Goal: Task Accomplishment & Management: Use online tool/utility

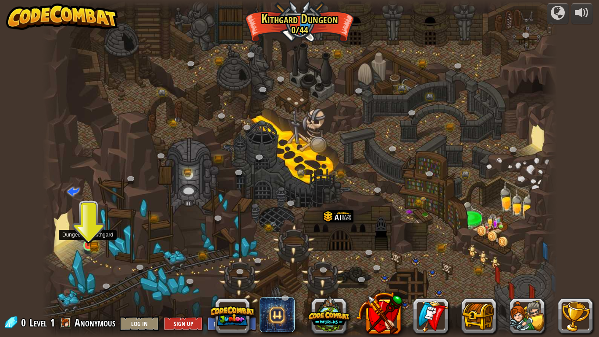
click at [86, 246] on img at bounding box center [88, 232] width 13 height 29
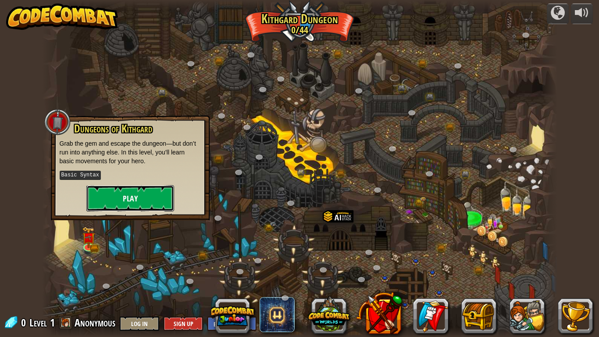
click at [136, 196] on button "Play" at bounding box center [130, 198] width 88 height 26
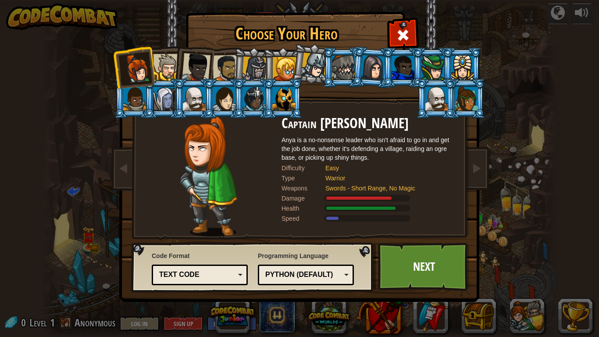
click at [172, 65] on div at bounding box center [166, 67] width 27 height 27
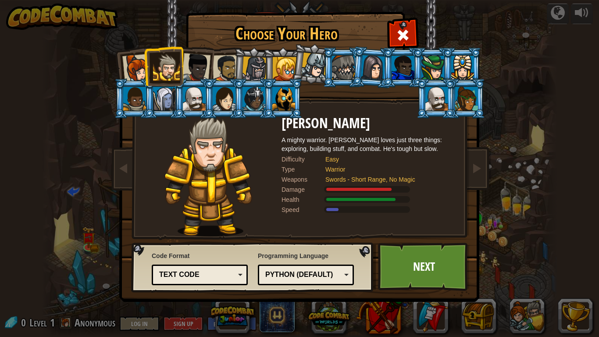
click at [182, 66] on li at bounding box center [163, 66] width 39 height 40
click at [195, 67] on div at bounding box center [196, 67] width 29 height 29
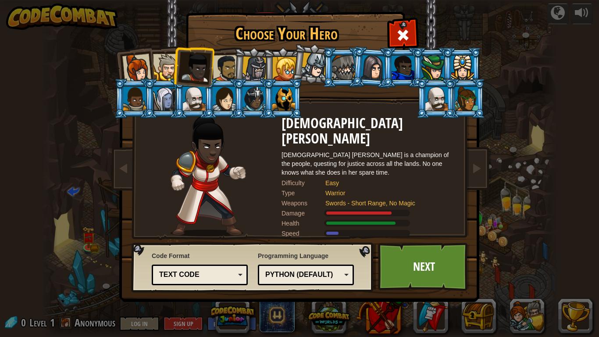
click at [232, 68] on div at bounding box center [226, 68] width 27 height 27
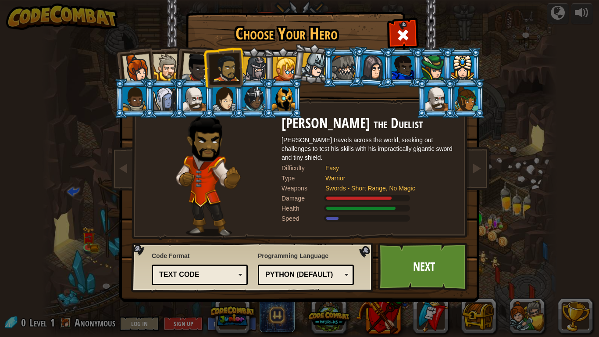
click at [248, 71] on div at bounding box center [254, 69] width 25 height 25
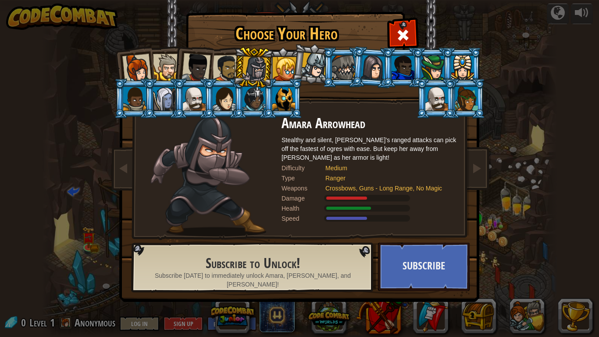
click at [279, 73] on div at bounding box center [285, 69] width 24 height 24
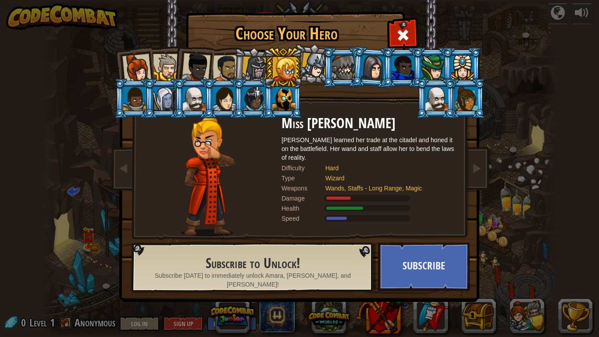
click at [225, 68] on div at bounding box center [226, 68] width 27 height 27
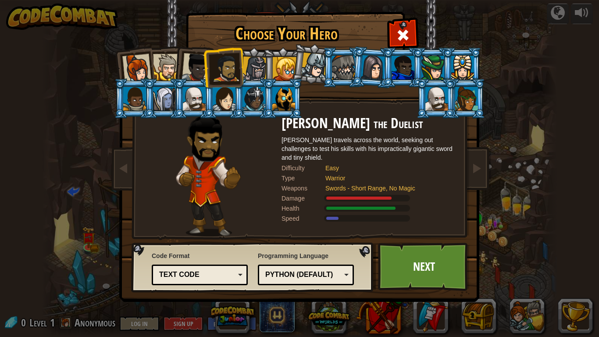
click at [189, 60] on div at bounding box center [196, 67] width 29 height 29
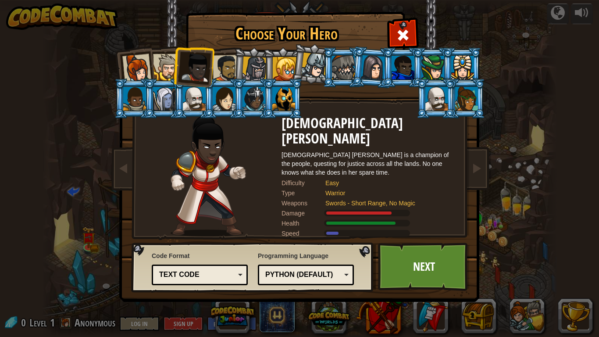
click at [162, 70] on div at bounding box center [166, 67] width 27 height 27
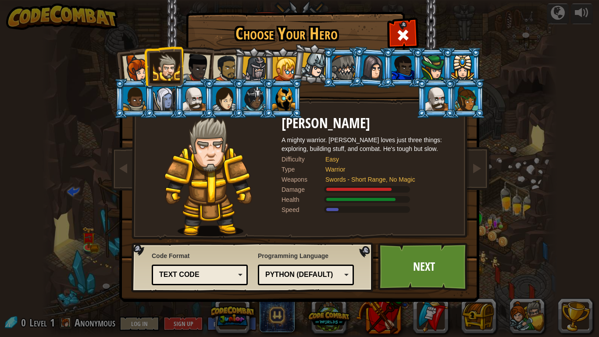
click at [144, 69] on li at bounding box center [163, 66] width 39 height 40
click at [135, 68] on div at bounding box center [136, 68] width 29 height 29
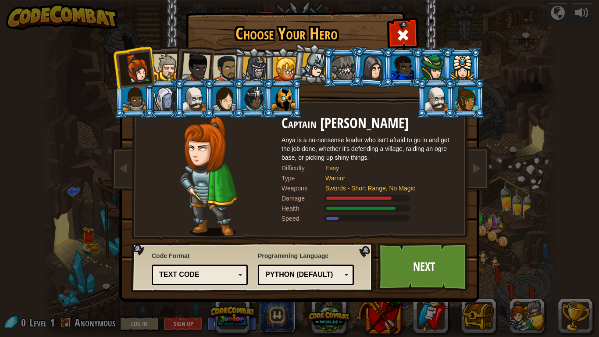
click at [169, 71] on div at bounding box center [166, 67] width 27 height 27
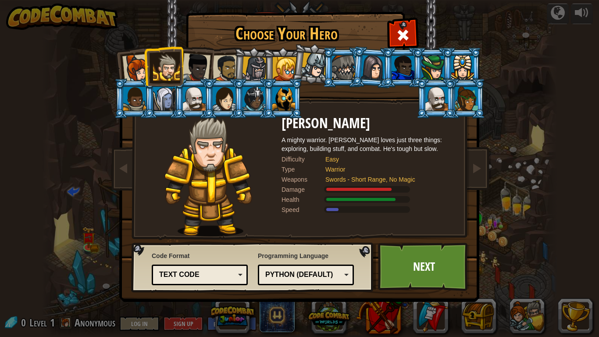
click at [192, 70] on div at bounding box center [196, 67] width 29 height 29
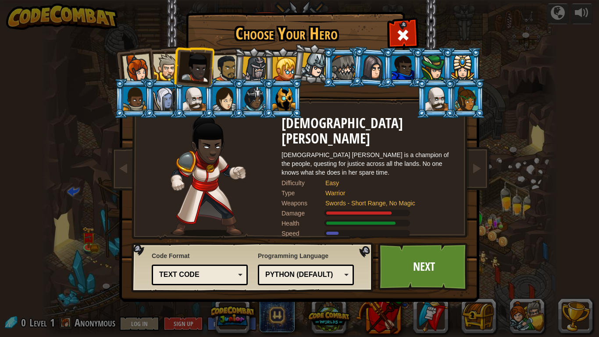
click at [224, 73] on div at bounding box center [226, 68] width 27 height 27
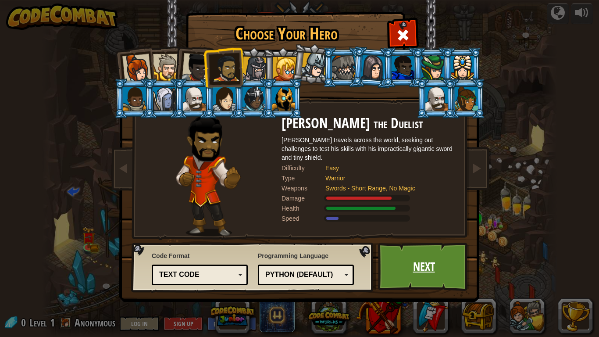
click at [426, 263] on link "Next" at bounding box center [424, 267] width 92 height 48
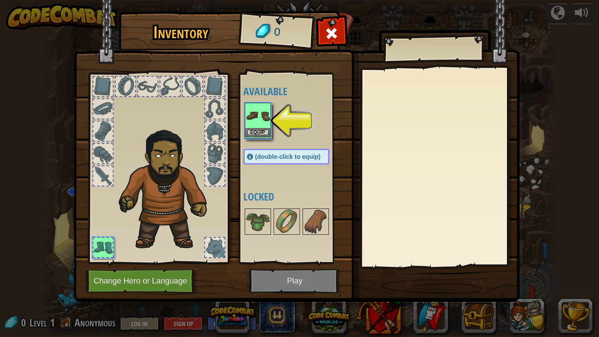
click at [254, 125] on img at bounding box center [258, 116] width 25 height 25
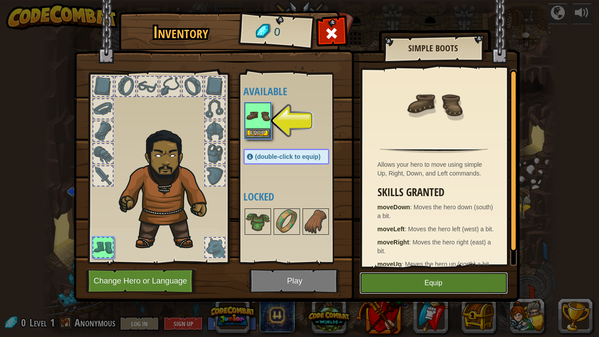
click at [407, 285] on button "Equip" at bounding box center [434, 283] width 148 height 22
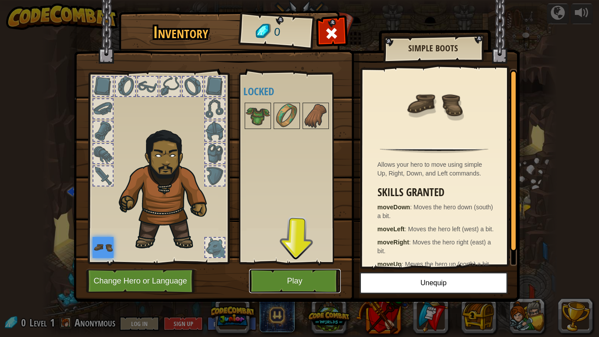
click at [288, 288] on button "Play" at bounding box center [295, 281] width 92 height 24
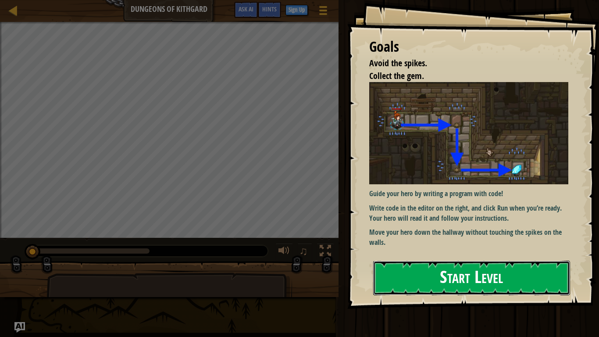
click at [420, 279] on button "Start Level" at bounding box center [471, 278] width 197 height 35
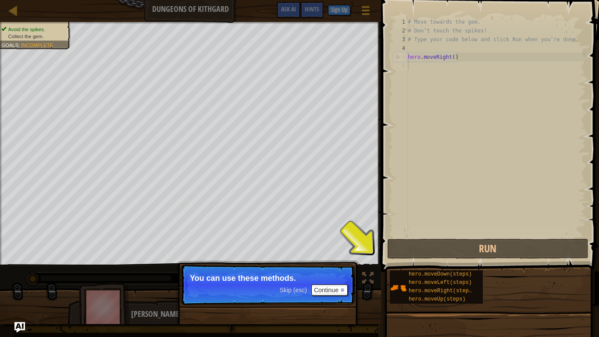
scroll to position [4, 0]
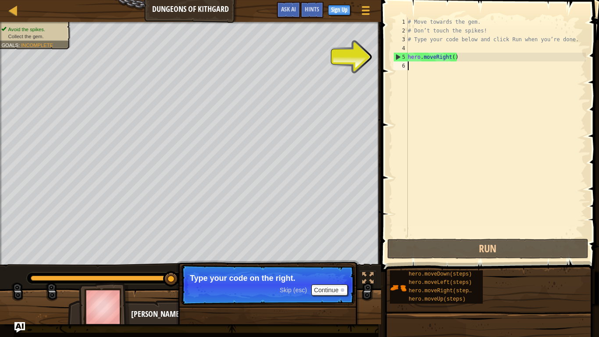
type textarea "hero.moveRight()"
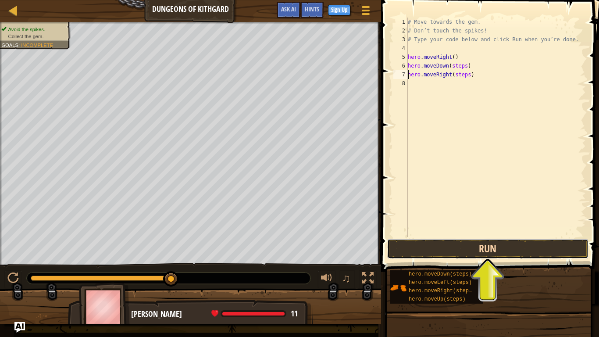
click at [434, 249] on button "Run" at bounding box center [487, 249] width 201 height 20
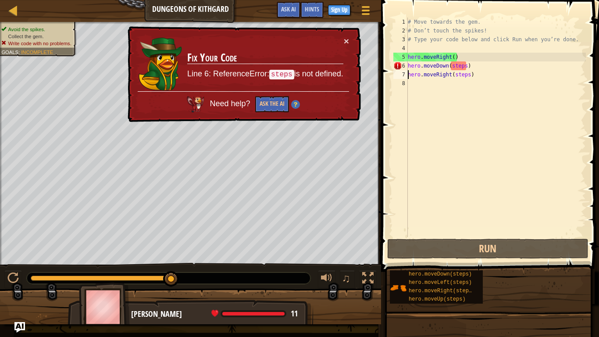
click at [467, 68] on div "# Move towards the gem. # Don’t touch the spikes! # Type your code below and cl…" at bounding box center [496, 136] width 180 height 237
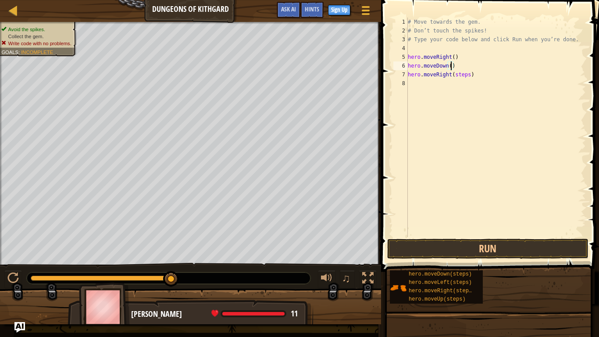
scroll to position [4, 7]
click at [471, 77] on div "# Move towards the gem. # Don’t touch the spikes! # Type your code below and cl…" at bounding box center [496, 136] width 180 height 237
type textarea "hero.moveRight(1)"
click at [475, 248] on button "Run" at bounding box center [487, 249] width 201 height 20
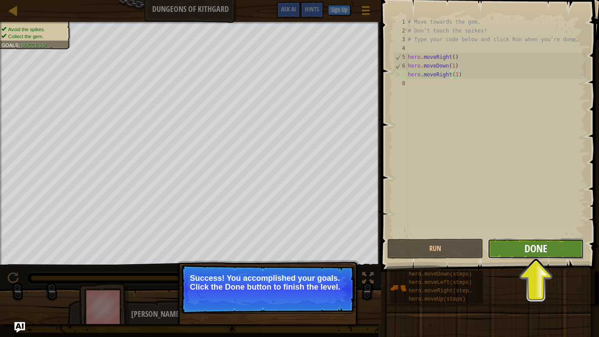
click at [545, 247] on span "Done" at bounding box center [536, 248] width 23 height 14
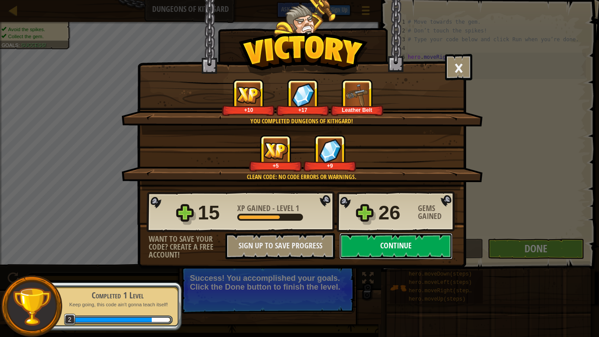
click at [383, 240] on button "Continue" at bounding box center [395, 246] width 113 height 26
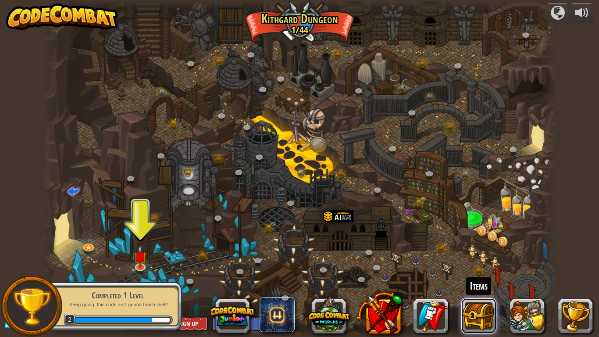
click at [483, 318] on button at bounding box center [478, 315] width 35 height 35
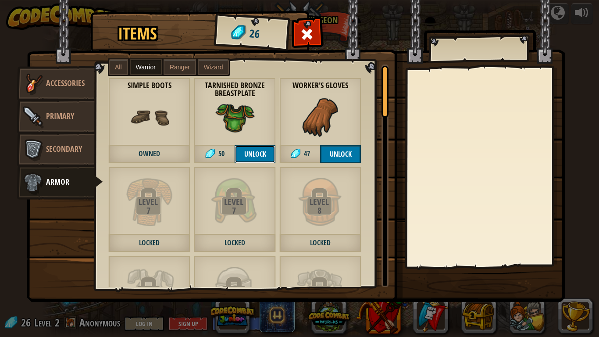
click at [250, 154] on button "Unlock" at bounding box center [255, 154] width 41 height 18
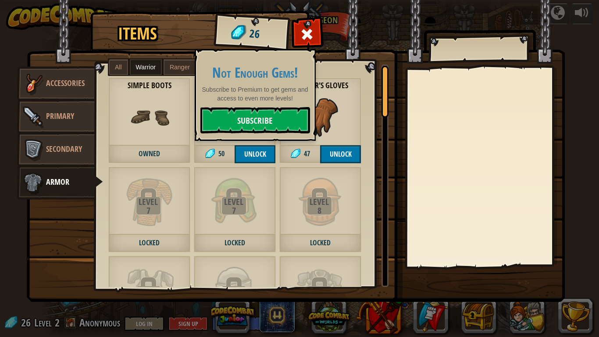
click at [341, 110] on div "Worker's Gloves 47 Unlock" at bounding box center [320, 121] width 82 height 86
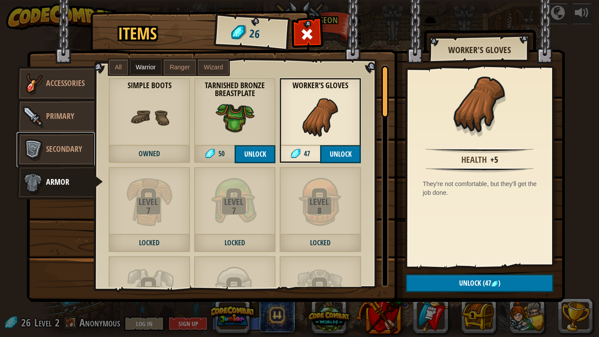
click at [44, 157] on img at bounding box center [33, 149] width 26 height 26
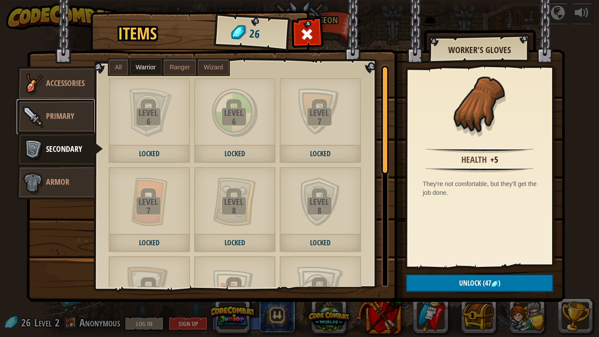
click at [38, 114] on img at bounding box center [33, 117] width 26 height 26
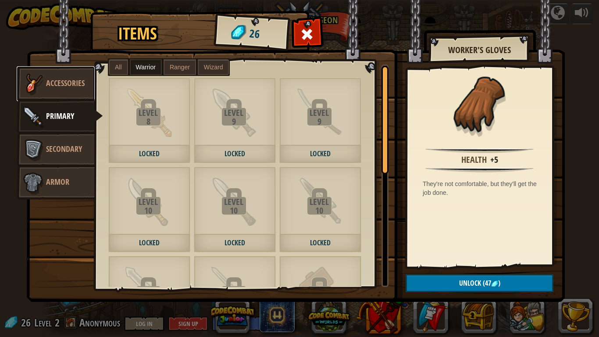
click at [57, 93] on link "Accessories" at bounding box center [56, 83] width 78 height 35
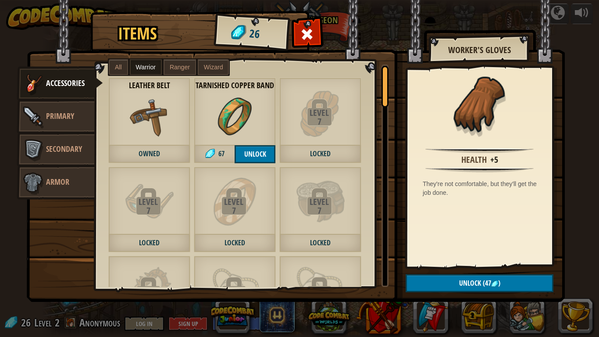
click at [149, 122] on img at bounding box center [149, 116] width 39 height 39
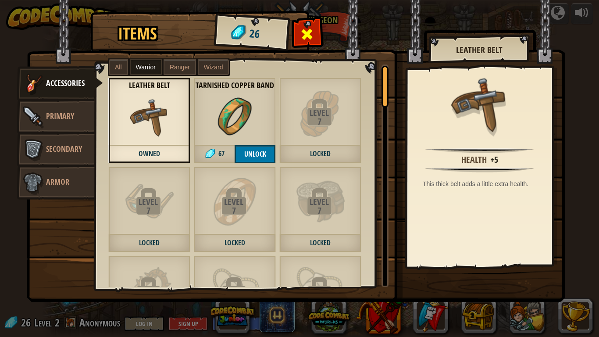
click at [306, 43] on div at bounding box center [307, 37] width 28 height 28
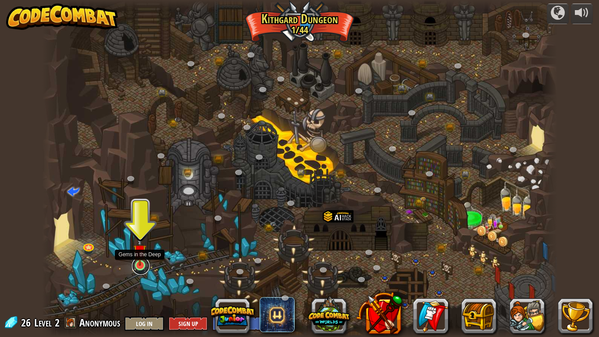
click at [140, 267] on link at bounding box center [141, 266] width 18 height 18
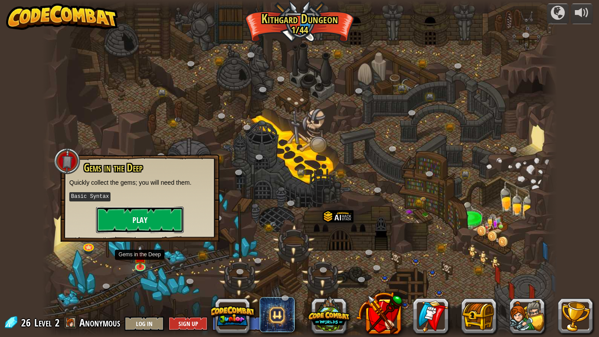
click at [154, 225] on button "Play" at bounding box center [140, 220] width 88 height 26
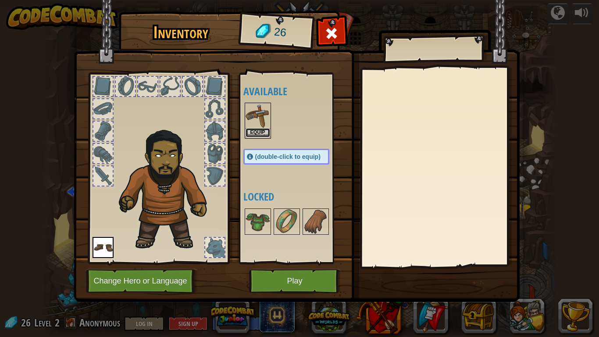
click at [261, 134] on button "Equip" at bounding box center [258, 132] width 25 height 9
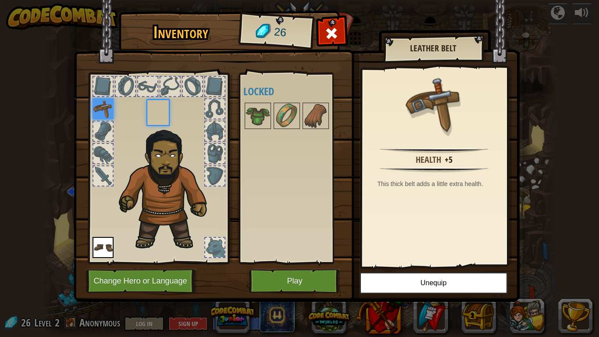
click at [261, 134] on div "Available Equip Equip (double-click to equip) Locked" at bounding box center [295, 168] width 104 height 183
click at [276, 286] on button "Play" at bounding box center [295, 281] width 92 height 24
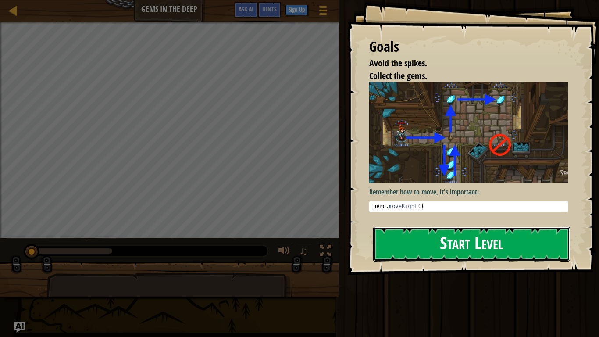
click at [415, 248] on button "Start Level" at bounding box center [471, 244] width 197 height 35
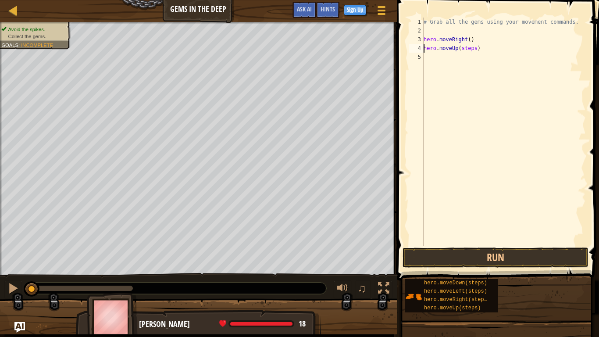
click at [476, 51] on div "# Grab all the gems using your movement commands. hero . moveRight ( ) hero . m…" at bounding box center [504, 141] width 164 height 246
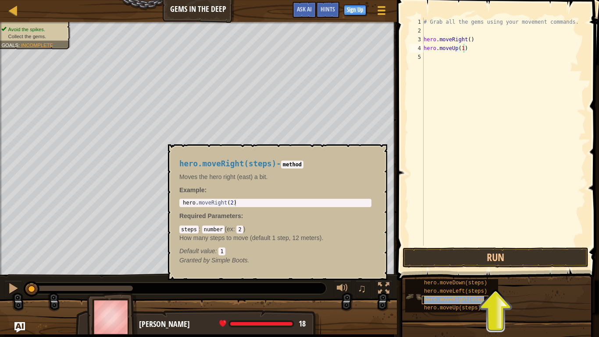
click at [445, 96] on div "Hints hero.moveUp(1) 1 2 3 4 5 # Grab all the gems using your movement commands…" at bounding box center [496, 166] width 205 height 332
click at [457, 299] on span "hero.moveRight(steps)" at bounding box center [457, 299] width 66 height 6
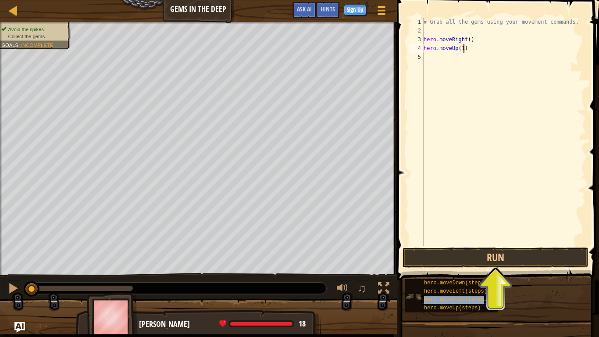
click at [457, 299] on span "hero.moveRight(steps)" at bounding box center [457, 299] width 66 height 6
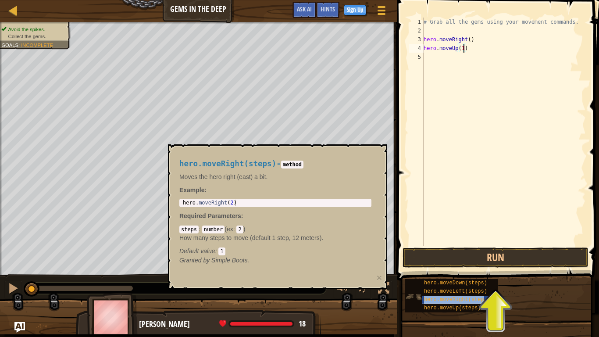
click at [457, 299] on span "hero.moveRight(steps)" at bounding box center [457, 299] width 66 height 6
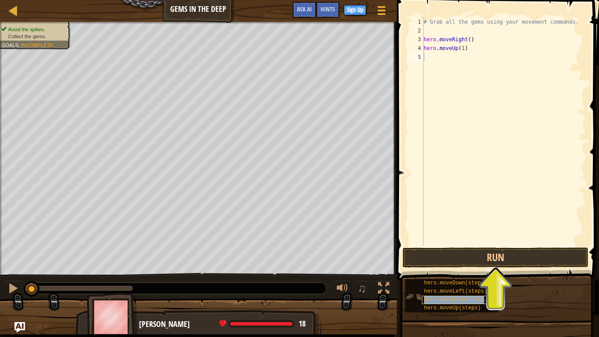
type textarea "hero.moveRight(steps)"
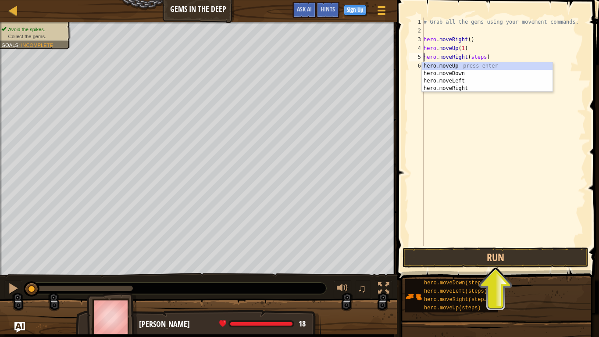
click at [503, 139] on div "# Grab all the gems using your movement commands. hero . moveRight ( ) hero . m…" at bounding box center [504, 141] width 164 height 246
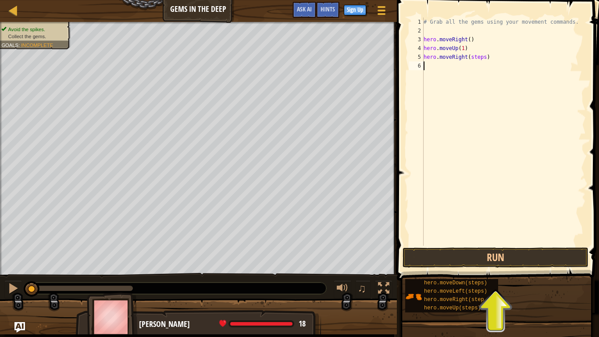
scroll to position [4, 0]
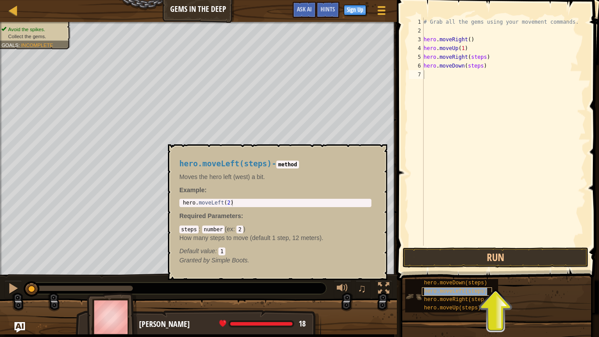
type textarea "hero.moveLeft(steps)"
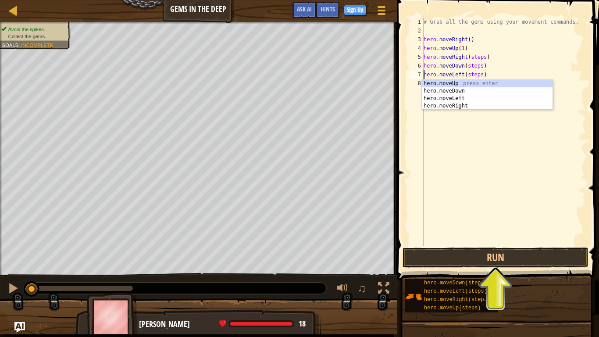
click at [460, 166] on div "# Grab all the gems using your movement commands. hero . moveRight ( ) hero . m…" at bounding box center [504, 141] width 164 height 246
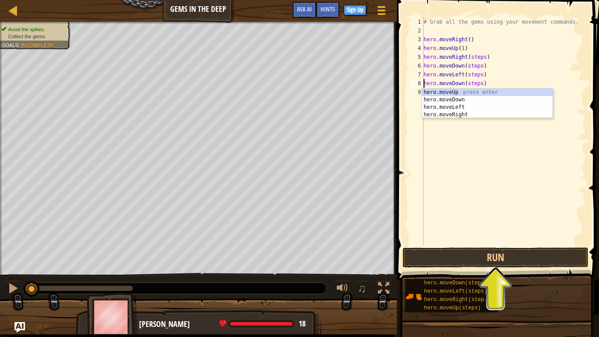
click at [486, 59] on div "# Grab all the gems using your movement commands. hero . moveRight ( ) hero . m…" at bounding box center [504, 141] width 164 height 246
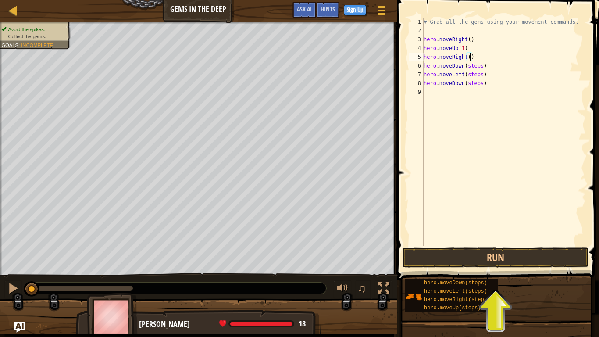
scroll to position [4, 7]
click at [482, 66] on div "# Grab all the gems using your movement commands. hero . moveRight ( ) hero . m…" at bounding box center [504, 141] width 164 height 246
paste textarea "1"
click at [483, 86] on div "# Grab all the gems using your movement commands. hero . moveRight ( ) hero . m…" at bounding box center [504, 141] width 164 height 246
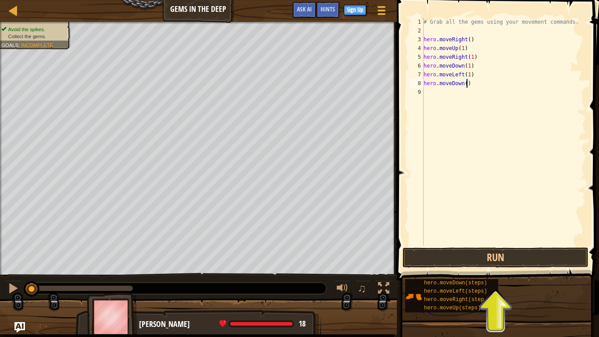
paste textarea "1"
type textarea "hero.moveDown(1)"
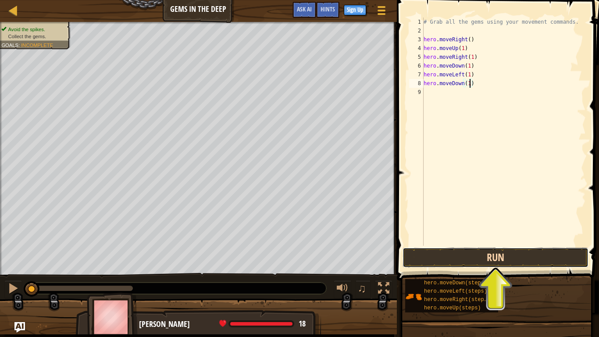
click at [482, 254] on button "Run" at bounding box center [496, 257] width 186 height 20
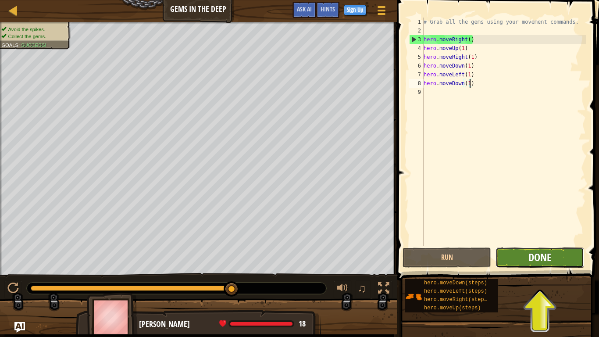
click at [544, 258] on span "Done" at bounding box center [540, 257] width 23 height 14
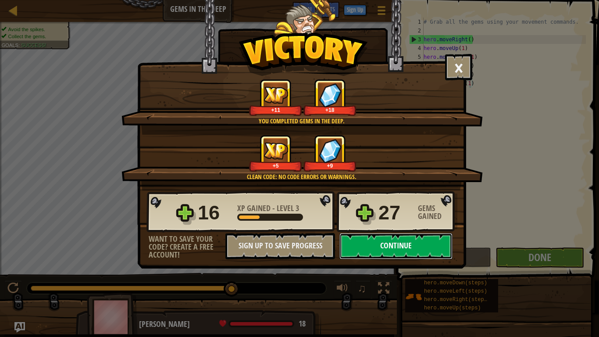
click at [383, 251] on button "Continue" at bounding box center [395, 246] width 113 height 26
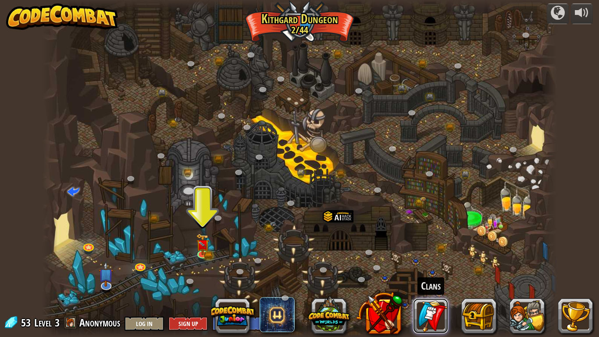
click at [433, 321] on link at bounding box center [430, 315] width 35 height 35
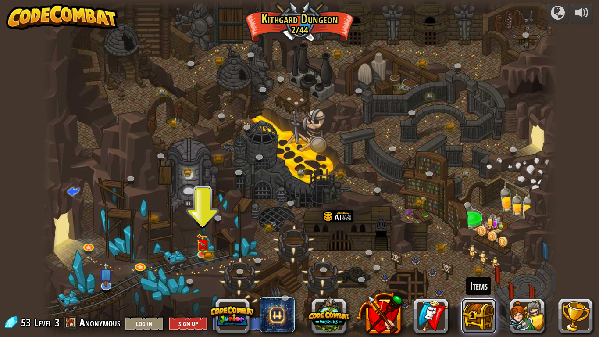
click at [476, 316] on button at bounding box center [478, 315] width 35 height 35
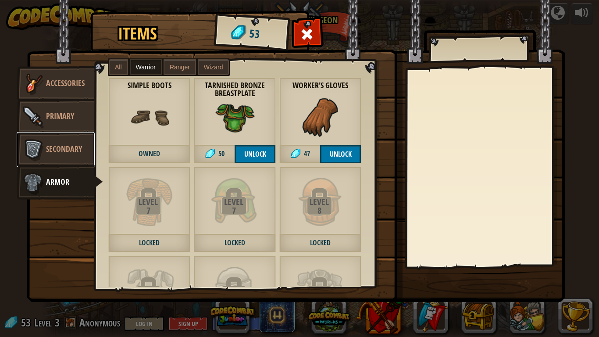
click at [65, 142] on link "Secondary" at bounding box center [56, 149] width 78 height 35
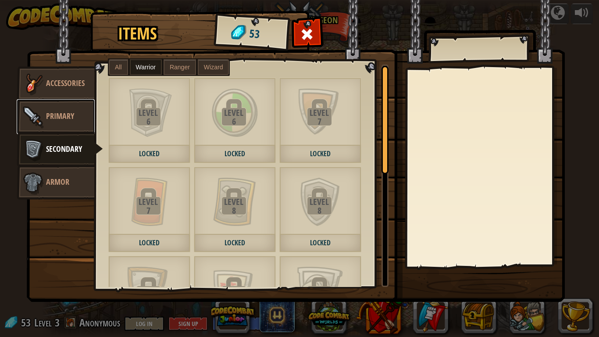
click at [63, 124] on link "Primary" at bounding box center [56, 116] width 78 height 35
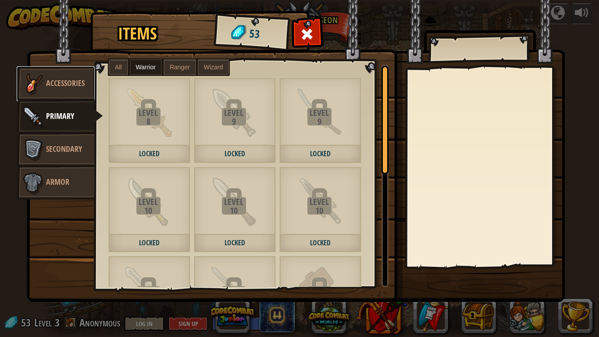
click at [47, 96] on link "Accessories" at bounding box center [56, 83] width 78 height 35
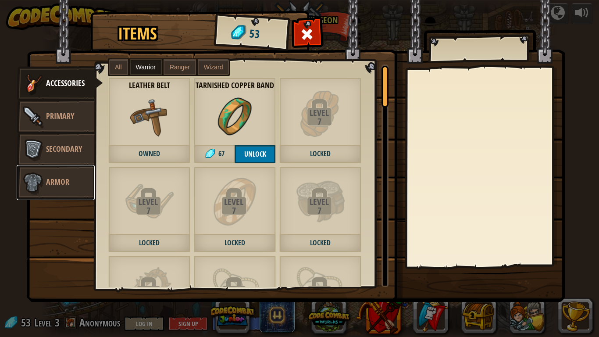
click at [54, 182] on span "Armor" at bounding box center [57, 181] width 23 height 11
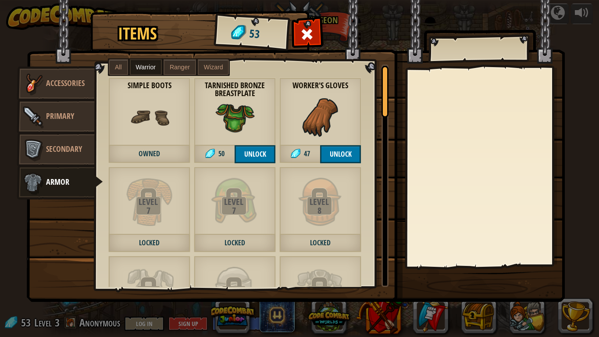
click at [237, 114] on img at bounding box center [234, 116] width 39 height 39
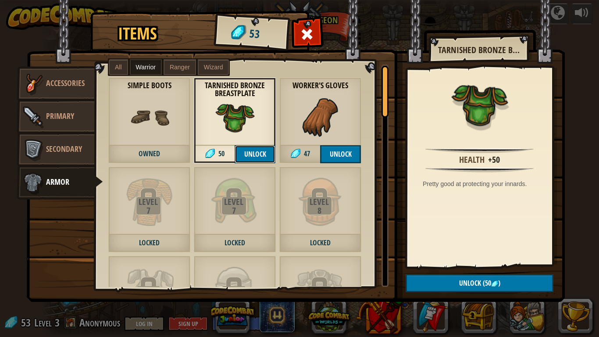
click at [254, 156] on button "Unlock" at bounding box center [255, 154] width 41 height 18
click at [481, 282] on span "(50" at bounding box center [486, 283] width 10 height 10
click at [481, 282] on button "Confirm" at bounding box center [480, 283] width 148 height 18
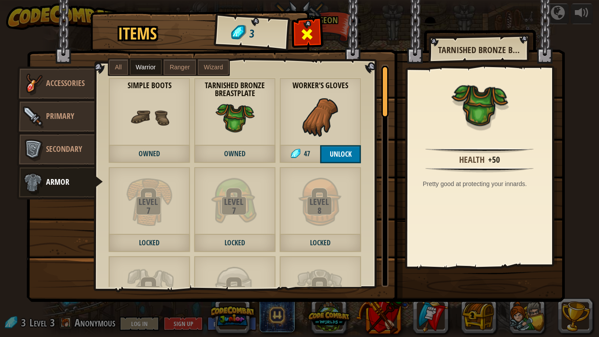
click at [304, 34] on span at bounding box center [307, 34] width 14 height 14
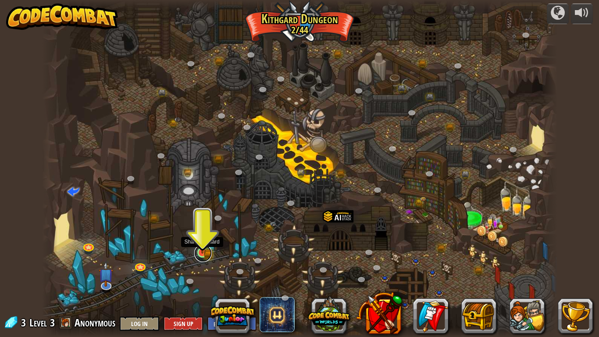
click at [199, 255] on link at bounding box center [203, 253] width 18 height 18
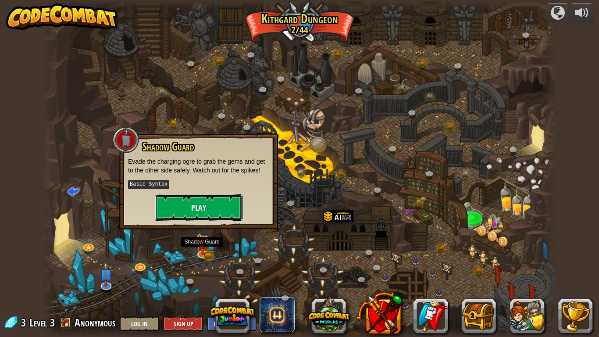
click at [196, 209] on button "Play" at bounding box center [199, 207] width 88 height 26
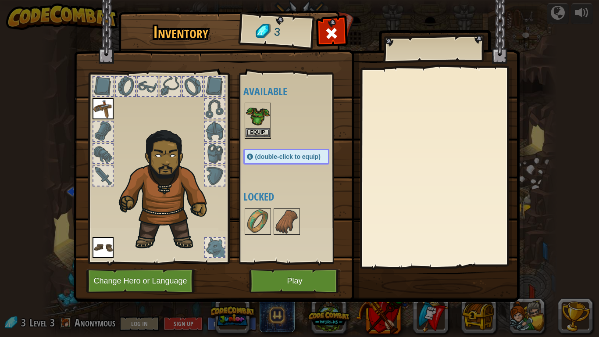
click at [260, 123] on img at bounding box center [258, 116] width 25 height 25
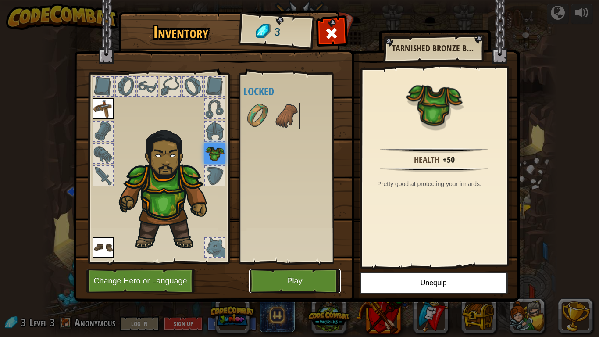
click at [304, 282] on button "Play" at bounding box center [295, 281] width 92 height 24
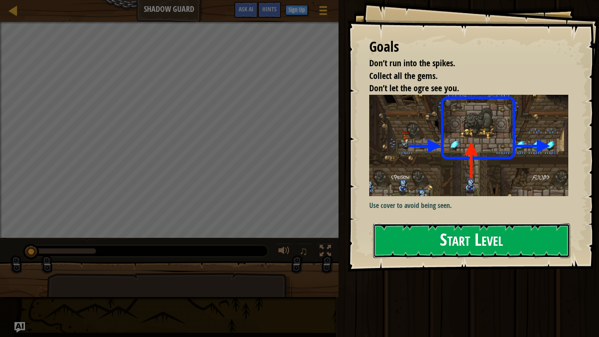
click at [411, 248] on button "Start Level" at bounding box center [471, 240] width 197 height 35
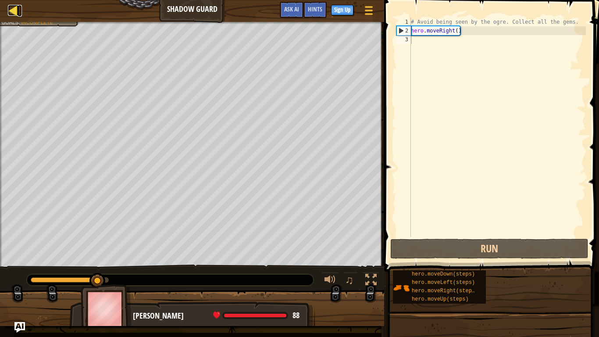
click at [15, 12] on div at bounding box center [13, 10] width 11 height 11
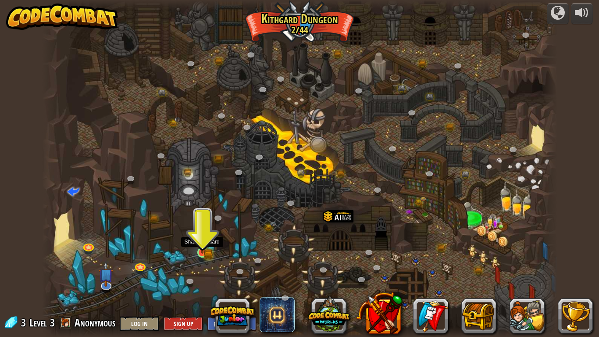
click at [208, 253] on img at bounding box center [202, 239] width 13 height 29
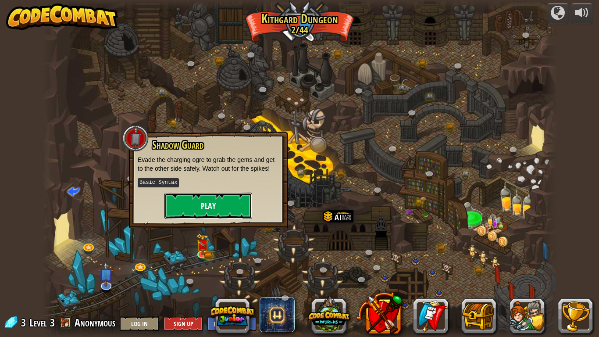
click at [198, 215] on button "Play" at bounding box center [208, 206] width 88 height 26
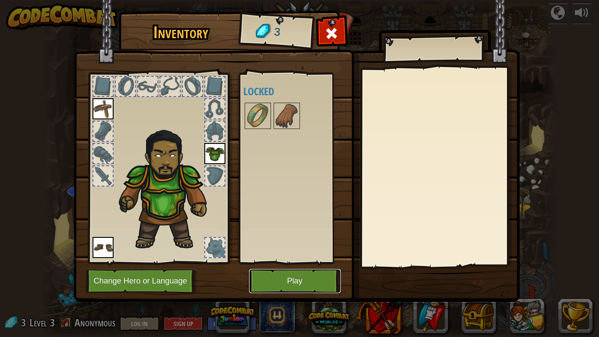
click at [314, 272] on button "Play" at bounding box center [295, 281] width 92 height 24
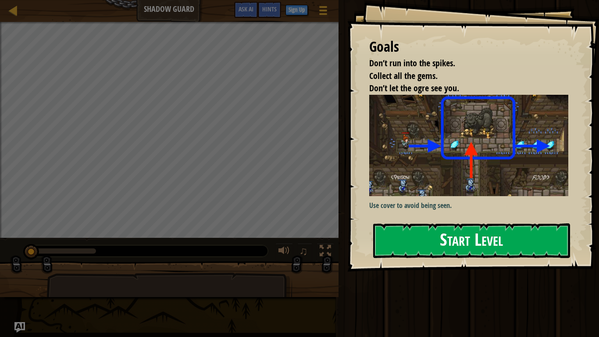
click at [439, 223] on button "Start Level" at bounding box center [471, 240] width 197 height 35
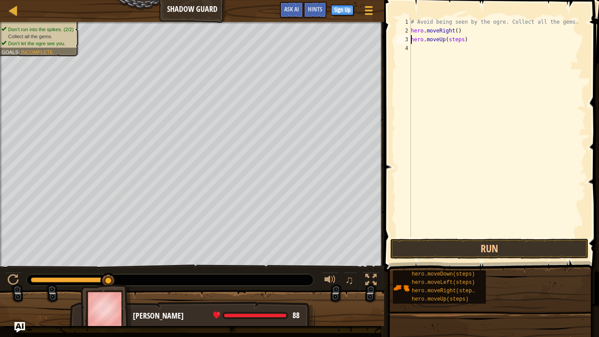
click at [462, 43] on div "# Avoid being seen by the ogre. Collect all the gems. hero . moveRight ( ) hero…" at bounding box center [497, 136] width 177 height 237
paste textarea "1"
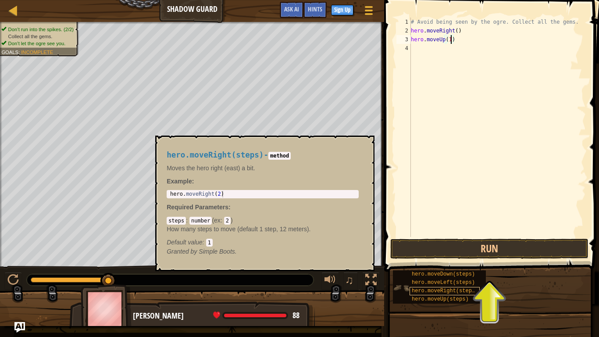
click at [451, 293] on span "hero.moveRight(steps)" at bounding box center [445, 291] width 66 height 6
drag, startPoint x: 451, startPoint y: 293, endPoint x: 476, endPoint y: 295, distance: 24.6
click at [476, 295] on div "hero.moveDown(steps) hero.moveLeft(steps) hero.moveRight(steps) hero.moveUp(ste…" at bounding box center [439, 286] width 93 height 33
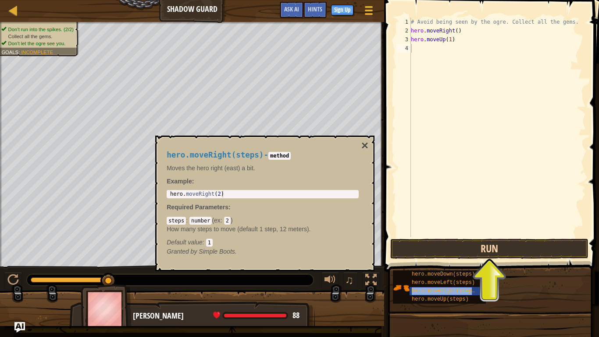
type textarea "hero.moveRight(steps)"
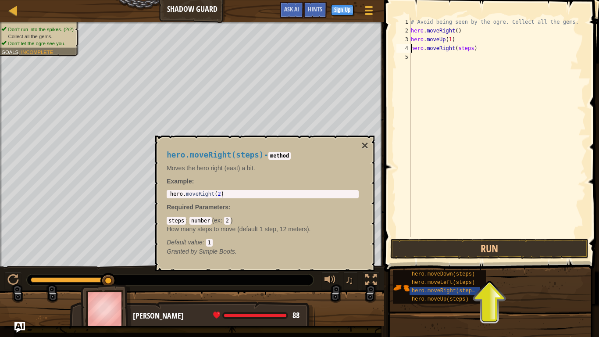
click at [532, 148] on div "# Avoid being seen by the ogre. Collect all the gems. hero . moveRight ( ) hero…" at bounding box center [497, 136] width 177 height 237
click at [364, 145] on button "×" at bounding box center [364, 145] width 7 height 12
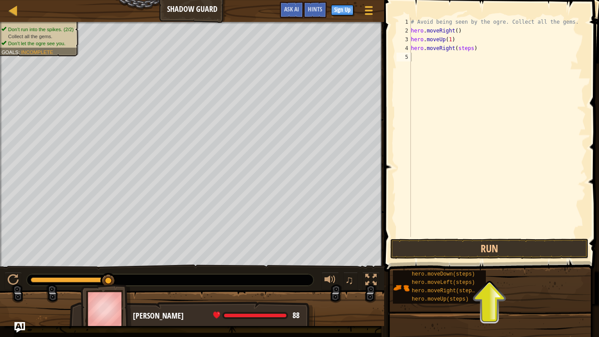
click at [471, 49] on div "# Avoid being seen by the ogre. Collect all the gems. hero . moveRight ( ) hero…" at bounding box center [497, 136] width 177 height 237
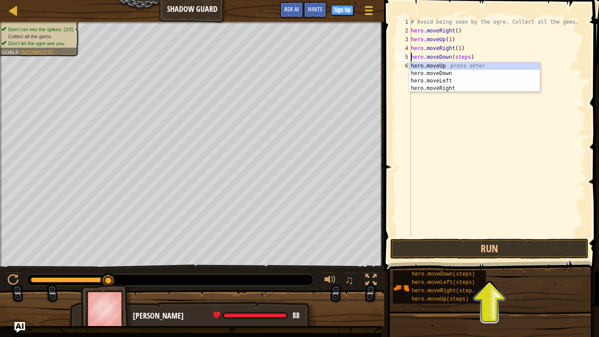
click at [470, 58] on div "# Avoid being seen by the ogre. Collect all the gems. hero . moveRight ( ) hero…" at bounding box center [497, 136] width 177 height 237
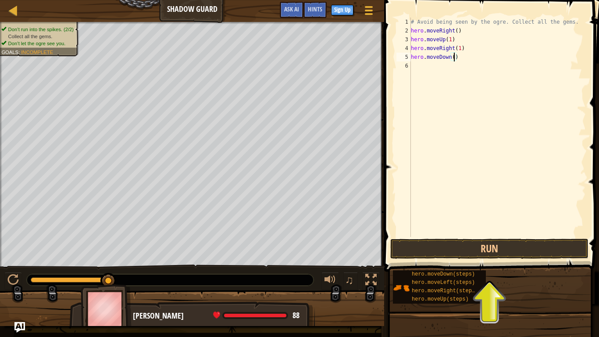
scroll to position [4, 7]
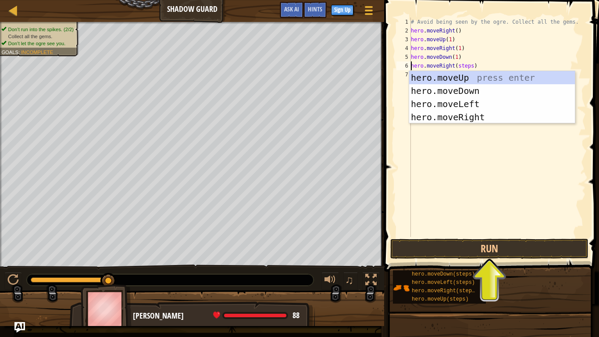
click at [471, 66] on div "# Avoid being seen by the ogre. Collect all the gems. hero . moveRight ( ) hero…" at bounding box center [497, 136] width 177 height 237
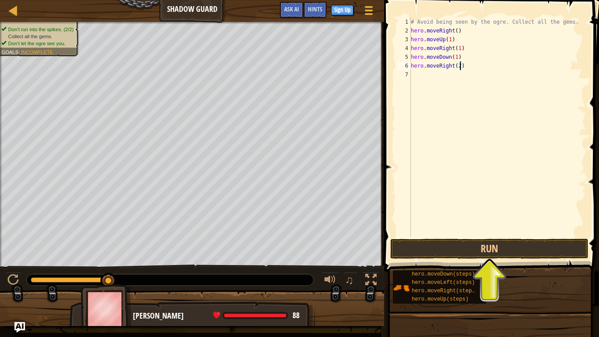
scroll to position [4, 7]
type textarea "hero.moveRight(2)"
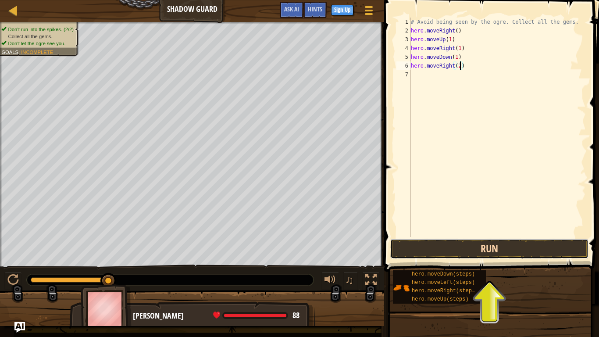
click at [487, 247] on button "Run" at bounding box center [489, 249] width 198 height 20
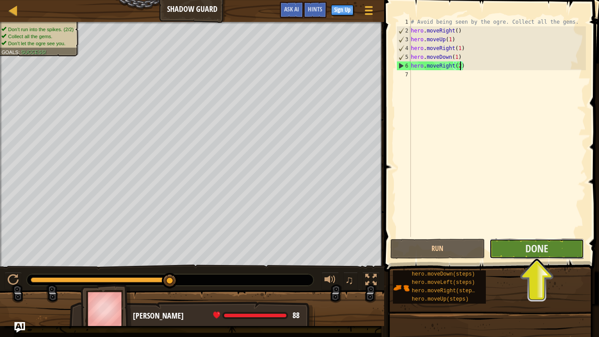
click at [548, 245] on button "Done" at bounding box center [536, 249] width 95 height 20
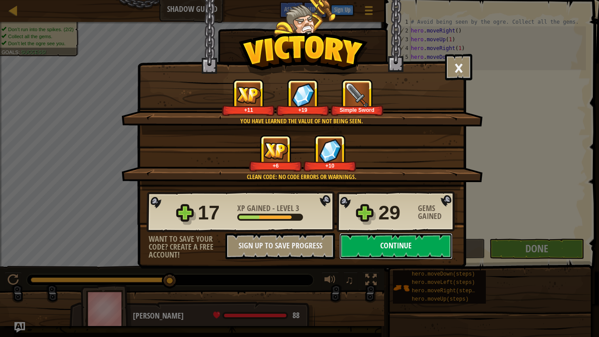
click at [427, 245] on button "Continue" at bounding box center [395, 246] width 113 height 26
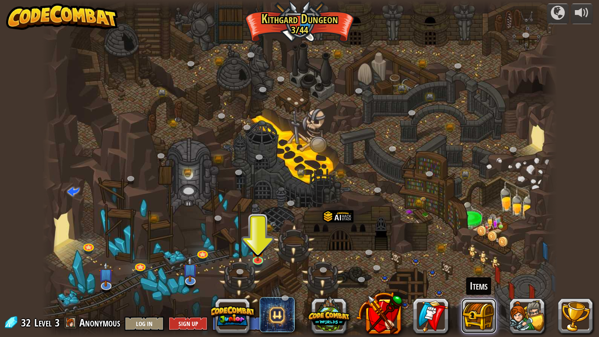
click at [486, 313] on button at bounding box center [478, 315] width 35 height 35
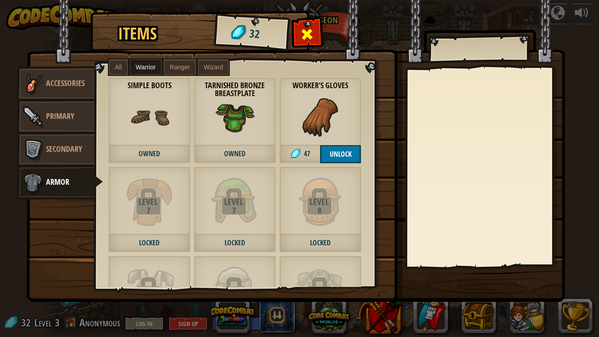
click at [317, 30] on div at bounding box center [307, 37] width 28 height 28
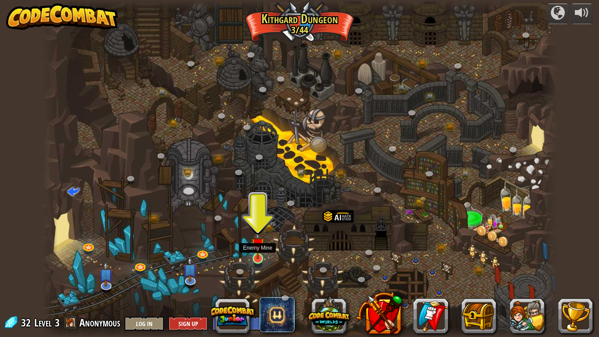
click at [251, 245] on img at bounding box center [257, 244] width 13 height 30
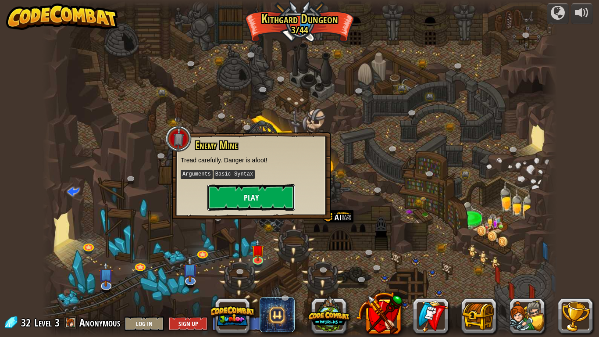
click at [234, 197] on button "Play" at bounding box center [251, 197] width 88 height 26
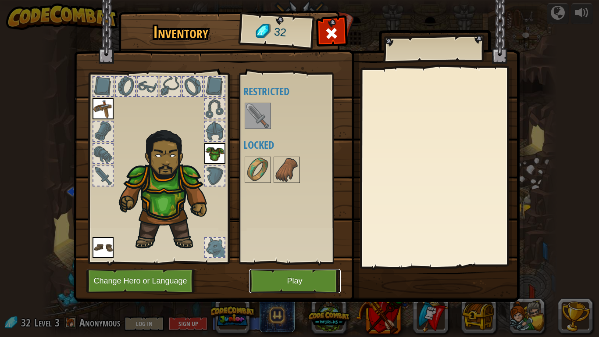
click at [306, 286] on button "Play" at bounding box center [295, 281] width 92 height 24
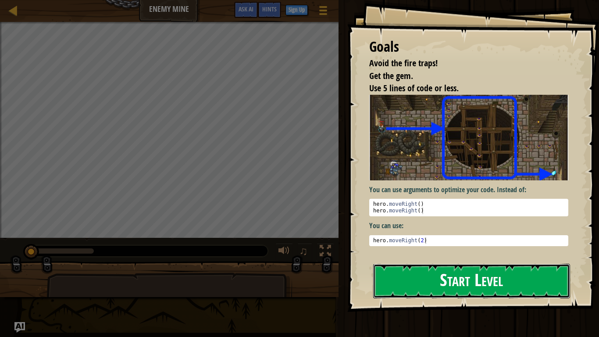
click at [424, 280] on button "Start Level" at bounding box center [471, 281] width 197 height 35
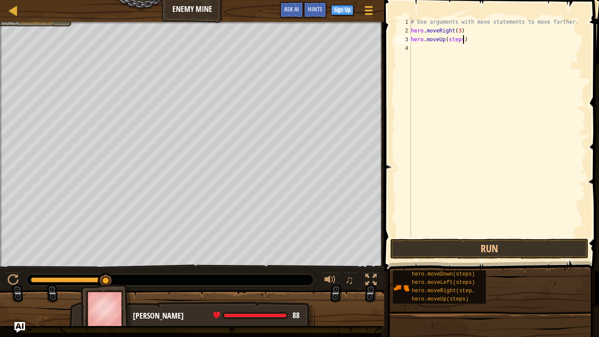
click at [464, 40] on div "# Use arguments with move statements to move farther. hero . moveRight ( 3 ) he…" at bounding box center [497, 136] width 177 height 237
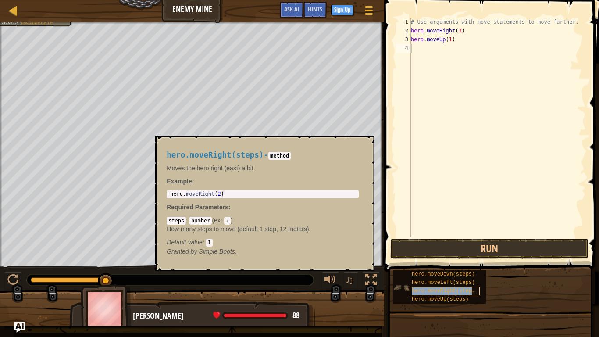
type textarea "hero.moveRight(steps)"
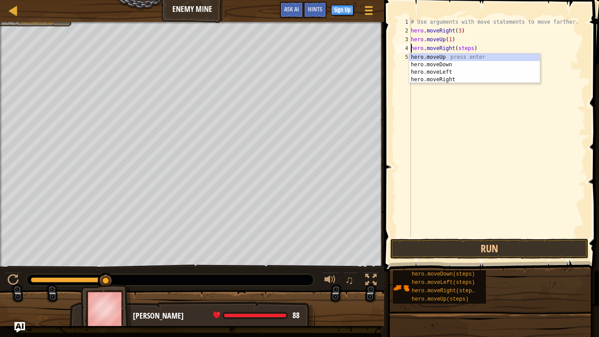
click at [514, 140] on div "# Use arguments with move statements to move farther. hero . moveRight ( 3 ) he…" at bounding box center [497, 136] width 177 height 237
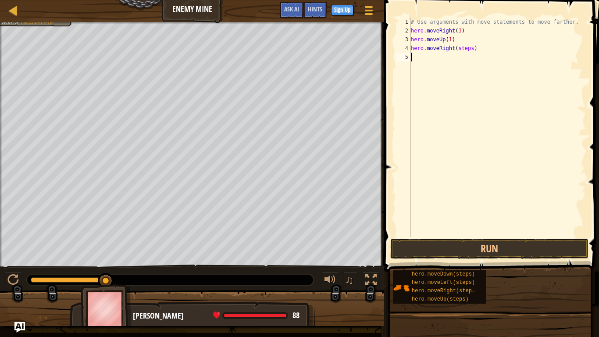
scroll to position [4, 0]
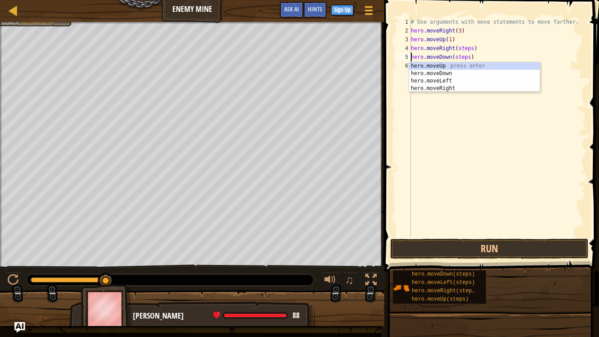
click at [470, 57] on div "# Use arguments with move statements to move farther. hero . moveRight ( 3 ) he…" at bounding box center [497, 136] width 177 height 237
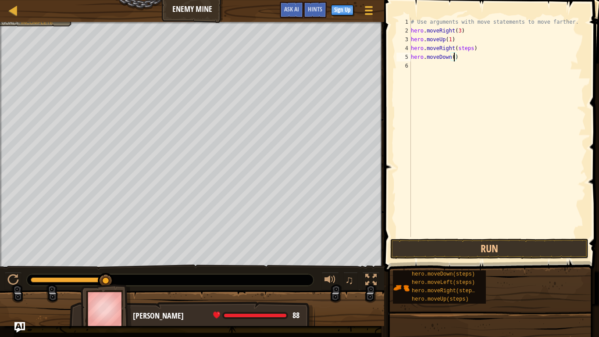
type textarea "hero.moveDown(4)"
click at [467, 177] on div "# Use arguments with move statements to move farther. hero . moveRight ( 3 ) he…" at bounding box center [497, 136] width 177 height 237
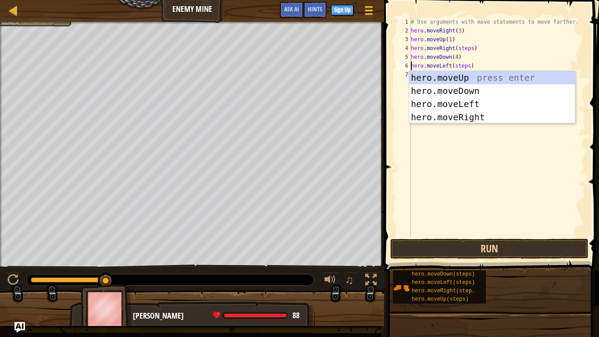
click at [470, 64] on div "# Use arguments with move statements to move farther. hero . moveRight ( 3 ) he…" at bounding box center [497, 136] width 177 height 237
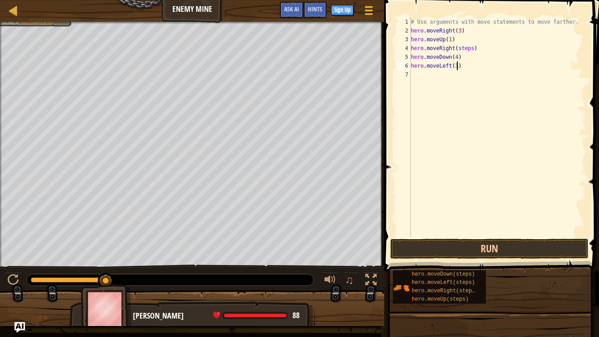
scroll to position [4, 7]
click at [473, 48] on div "# Use arguments with move statements to move farther. hero . moveRight ( 3 ) he…" at bounding box center [497, 136] width 177 height 237
type textarea "hero.moveRight(1)"
click at [513, 246] on button "Run" at bounding box center [489, 249] width 198 height 20
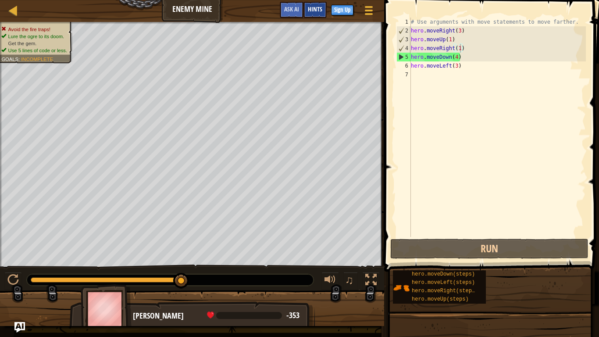
click at [310, 11] on span "Hints" at bounding box center [315, 9] width 14 height 8
